Goal: Navigation & Orientation: Find specific page/section

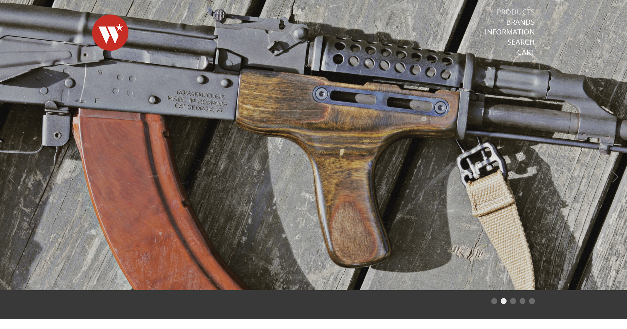
click at [530, 11] on link "Products" at bounding box center [516, 11] width 38 height 9
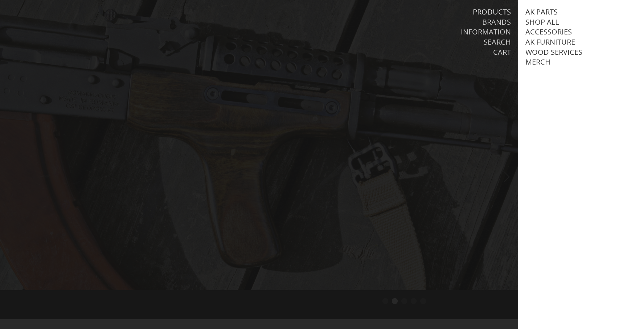
click at [544, 11] on link "AK Parts" at bounding box center [542, 11] width 32 height 9
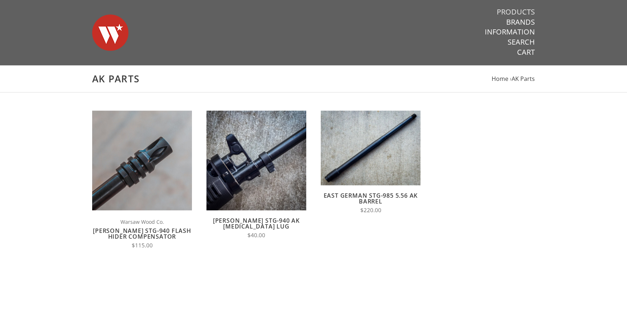
click at [525, 9] on link "Products" at bounding box center [516, 11] width 38 height 9
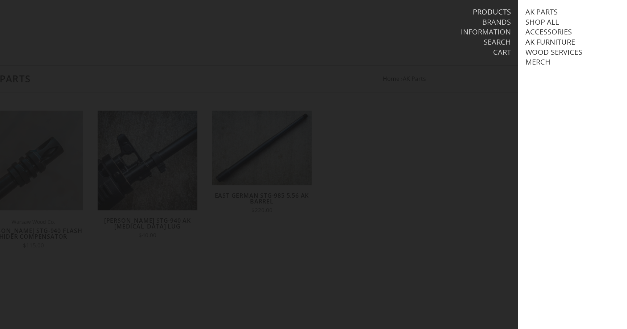
click at [546, 43] on link "AK Furniture" at bounding box center [551, 41] width 50 height 9
click at [547, 81] on link "Stock Sets" at bounding box center [553, 81] width 41 height 9
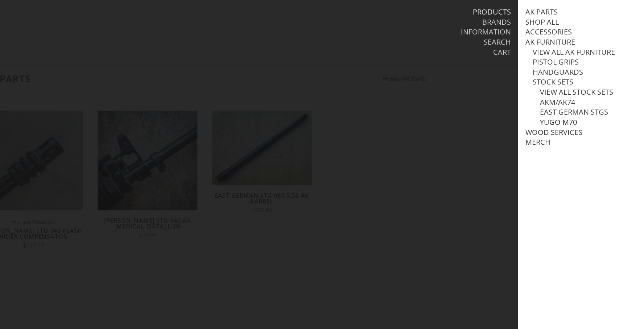
click at [549, 123] on link "Yugo M70" at bounding box center [558, 122] width 37 height 9
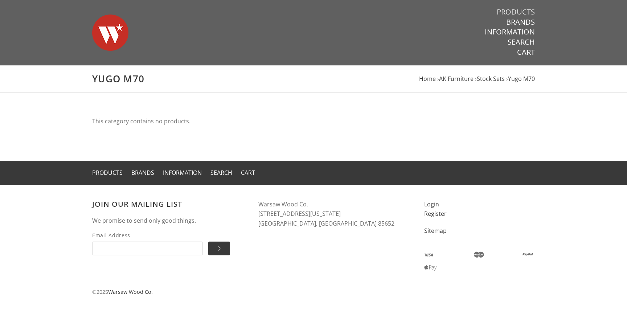
click at [524, 11] on link "Products" at bounding box center [516, 11] width 38 height 9
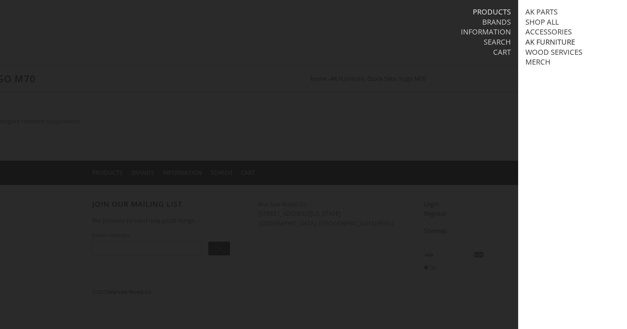
click at [544, 40] on link "AK Furniture" at bounding box center [551, 41] width 50 height 9
click at [550, 83] on link "Stock Sets" at bounding box center [553, 81] width 41 height 9
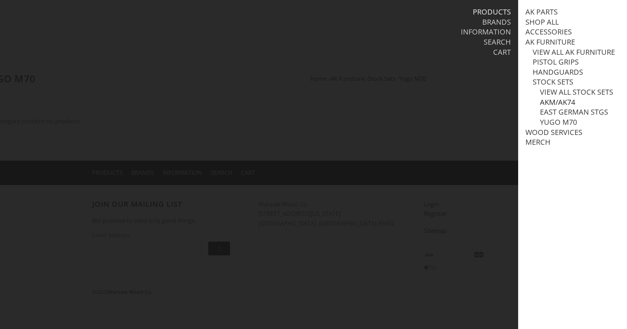
click at [550, 103] on link "AKM/AK74" at bounding box center [557, 102] width 35 height 9
